Goal: Task Accomplishment & Management: Manage account settings

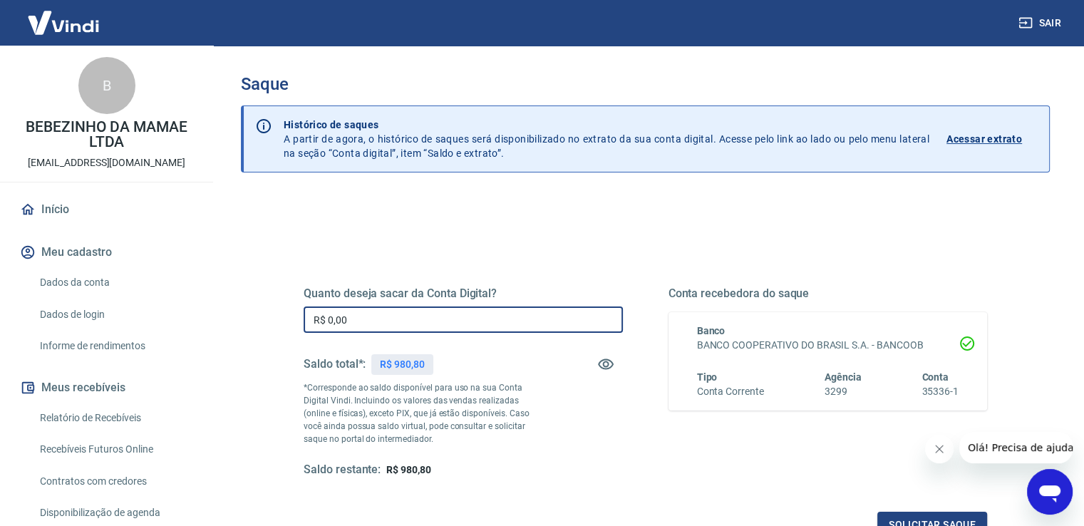
click at [417, 328] on input "R$ 0,00" at bounding box center [463, 319] width 319 height 26
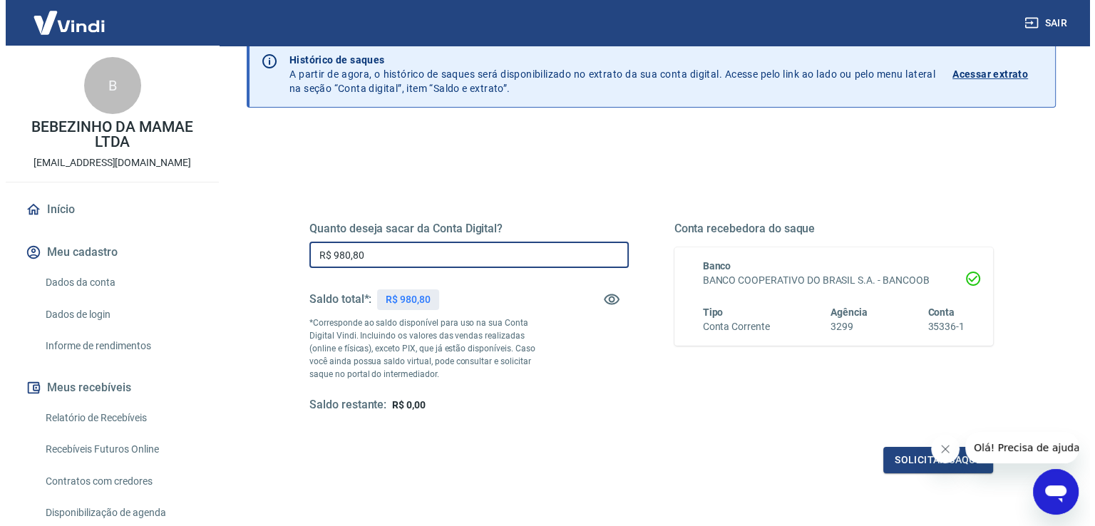
scroll to position [143, 0]
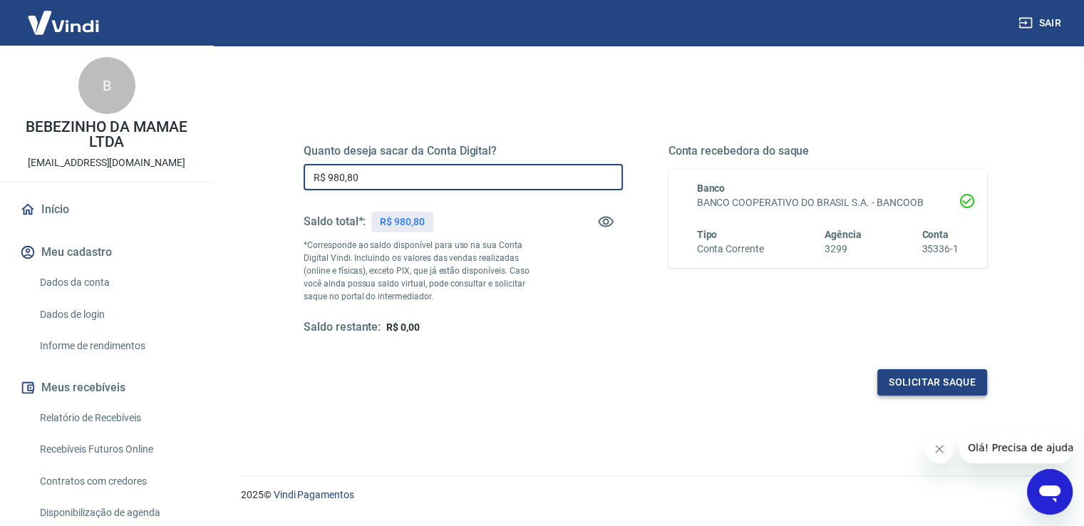
type input "R$ 980,80"
click at [948, 391] on button "Solicitar saque" at bounding box center [932, 382] width 110 height 26
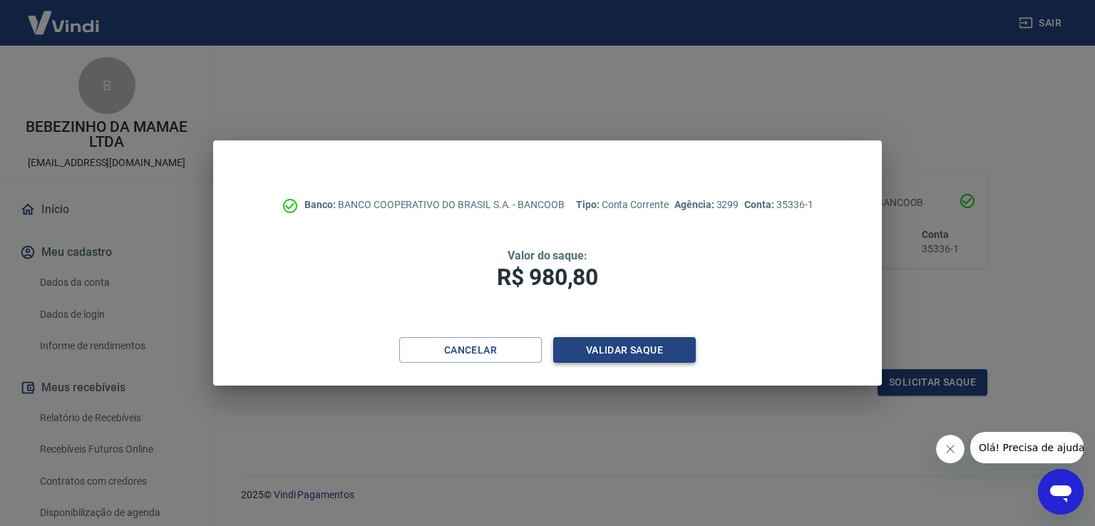
click at [616, 343] on button "Validar saque" at bounding box center [624, 350] width 143 height 26
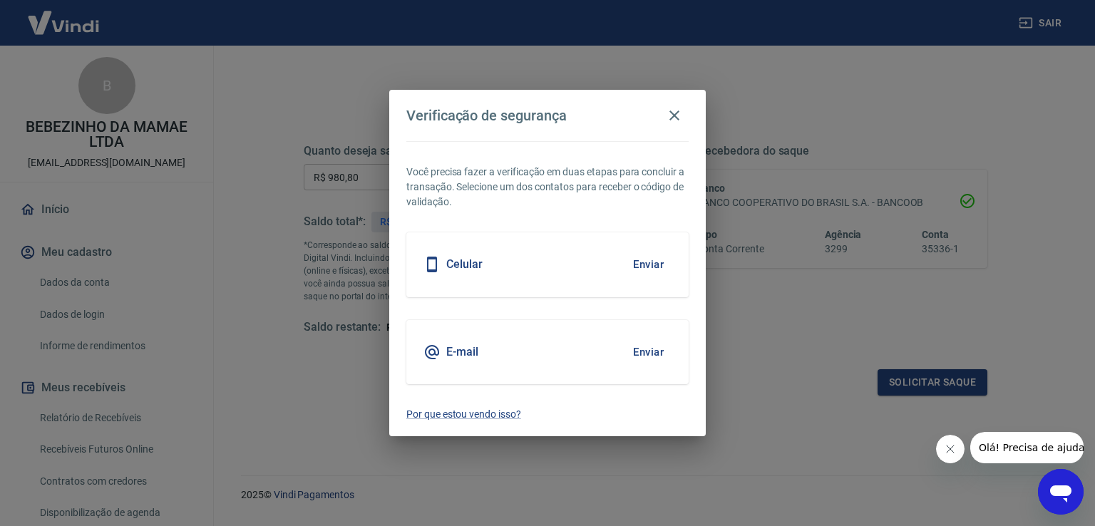
click at [654, 262] on button "Enviar" at bounding box center [648, 264] width 46 height 30
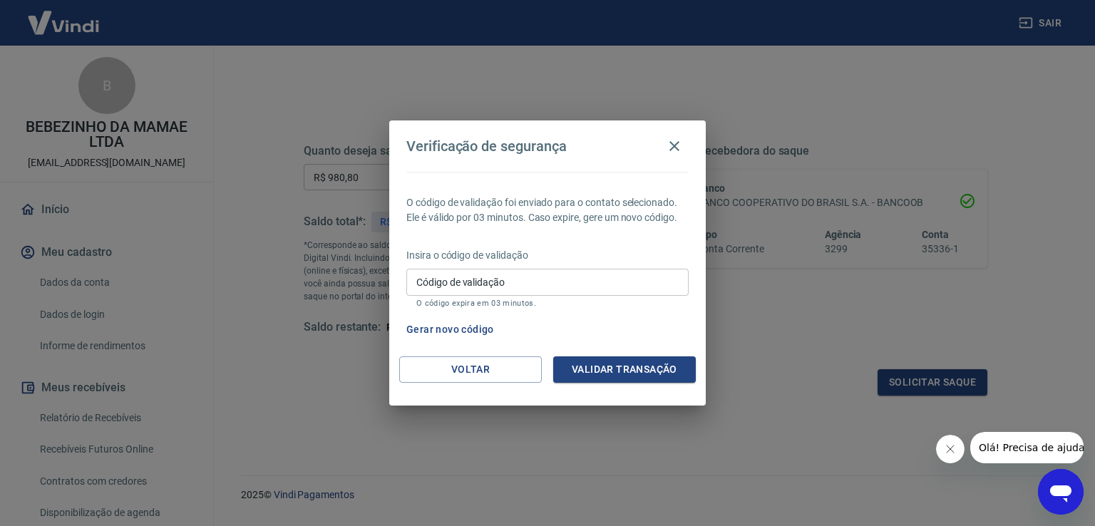
click at [538, 277] on input "Código de validação" at bounding box center [547, 282] width 282 height 26
type input "407917"
click at [615, 382] on div "Validar transação" at bounding box center [624, 369] width 143 height 26
click at [611, 376] on button "Validar transação" at bounding box center [624, 369] width 143 height 26
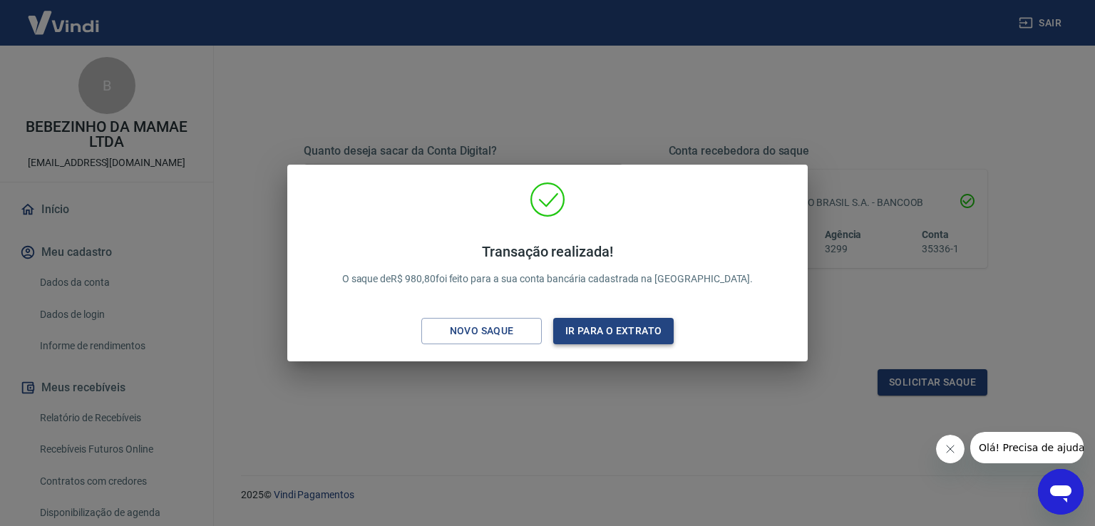
click at [620, 326] on button "Ir para o extrato" at bounding box center [613, 331] width 120 height 26
